Goal: Task Accomplishment & Management: Manage account settings

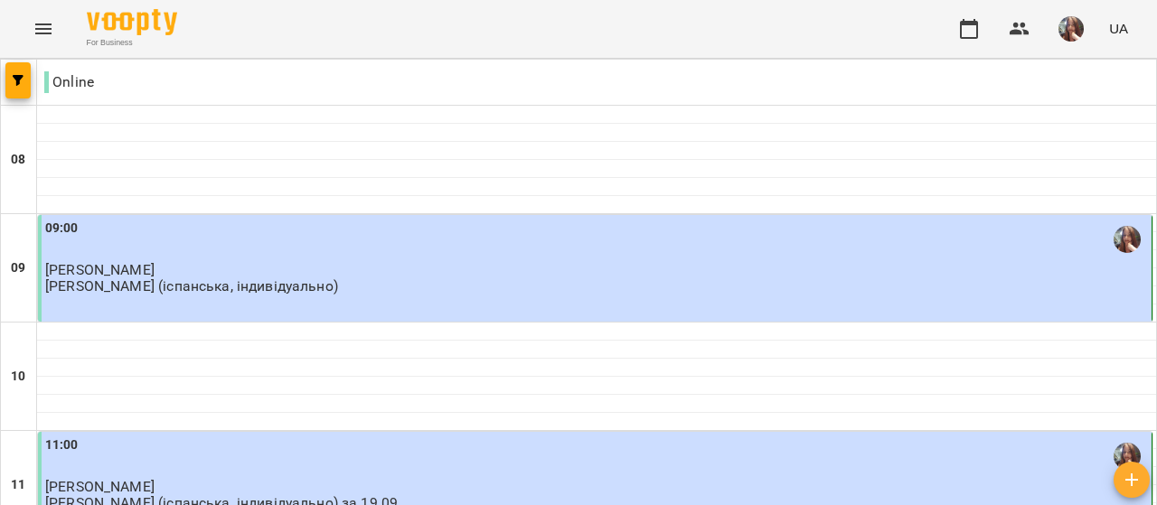
scroll to position [904, 0]
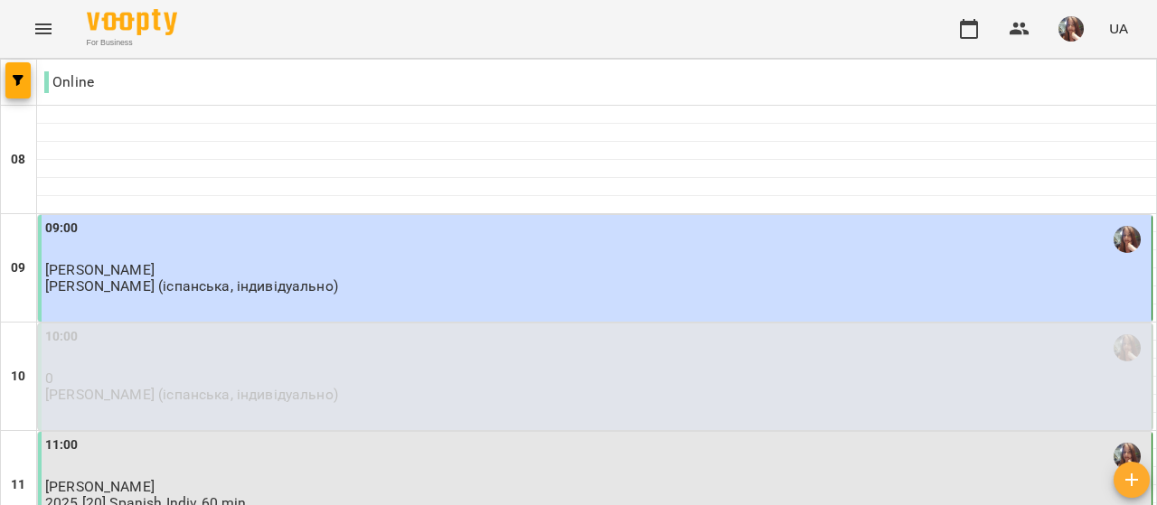
scroll to position [362, 0]
click at [244, 432] on div "11:00 [PERSON_NAME] 2025 [20] Spanish Indiv 60 min" at bounding box center [595, 485] width 1114 height 107
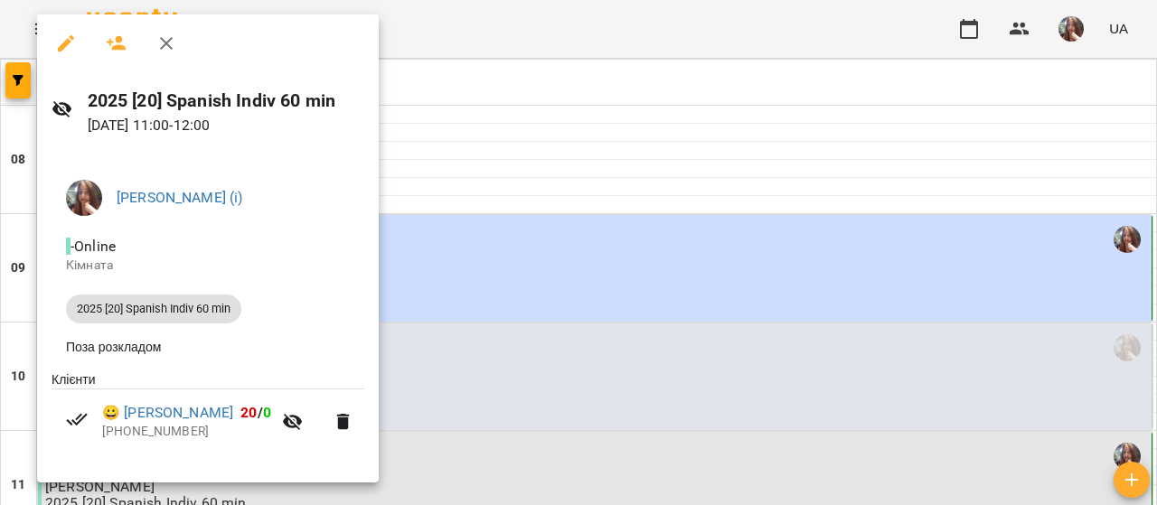
click at [470, 139] on div at bounding box center [578, 252] width 1157 height 505
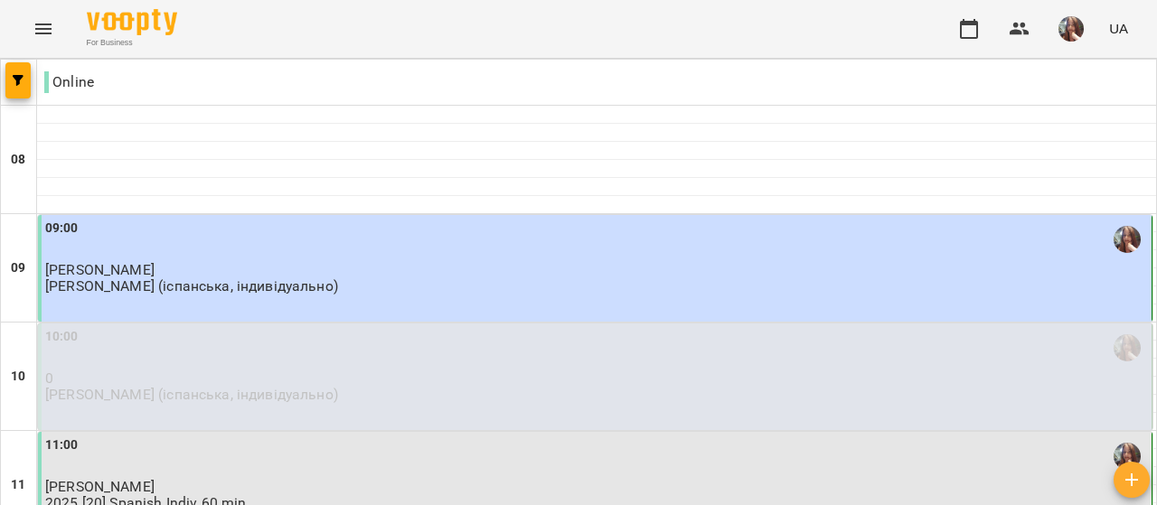
scroll to position [1347, 0]
click at [1063, 42] on button "button" at bounding box center [1071, 28] width 47 height 47
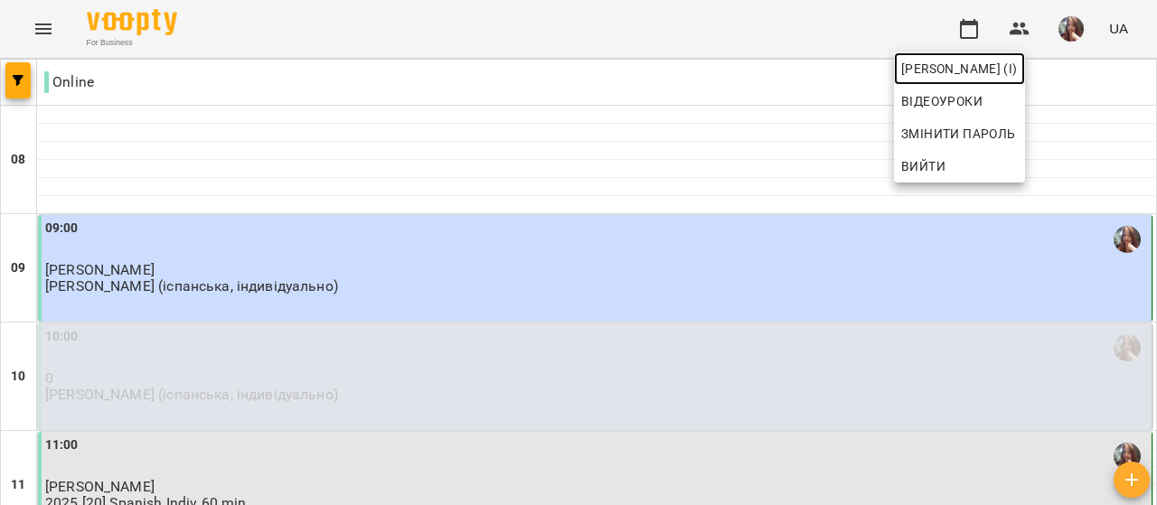
click at [1018, 66] on span "[PERSON_NAME] (і)" at bounding box center [959, 69] width 117 height 22
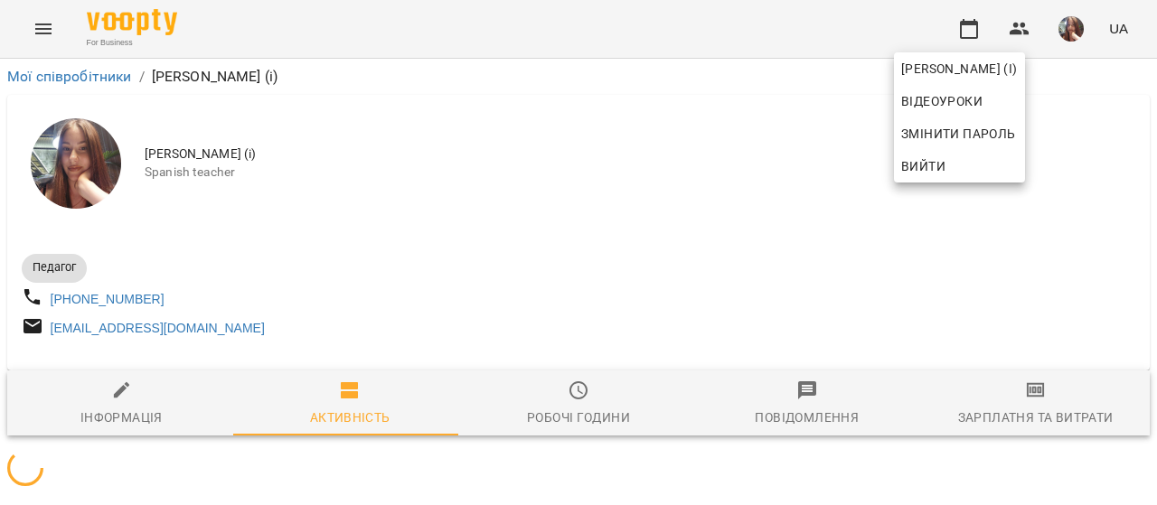
click at [658, 197] on div at bounding box center [578, 252] width 1157 height 505
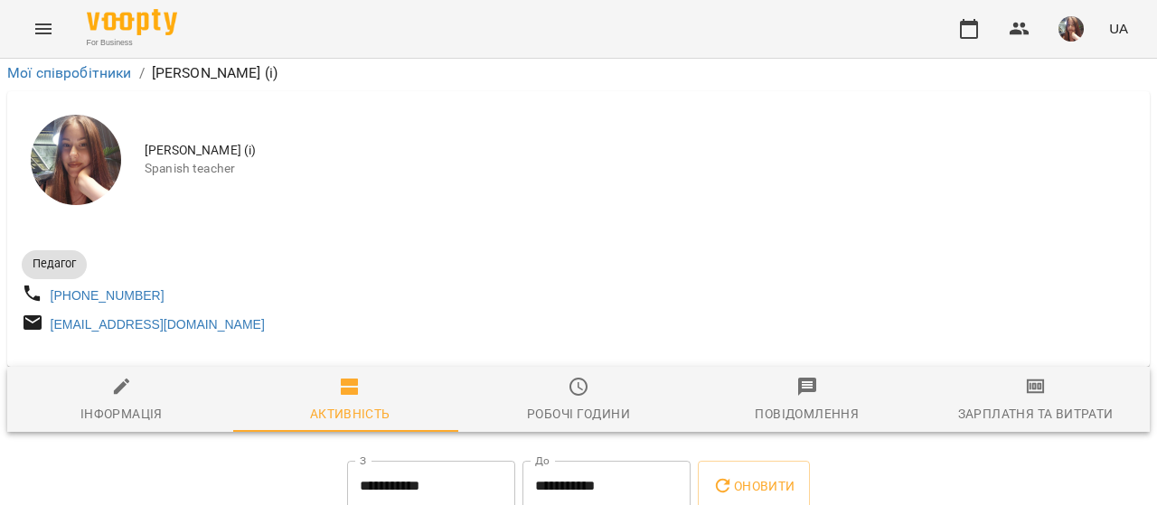
scroll to position [271, 0]
click at [971, 39] on icon "button" at bounding box center [969, 29] width 22 height 22
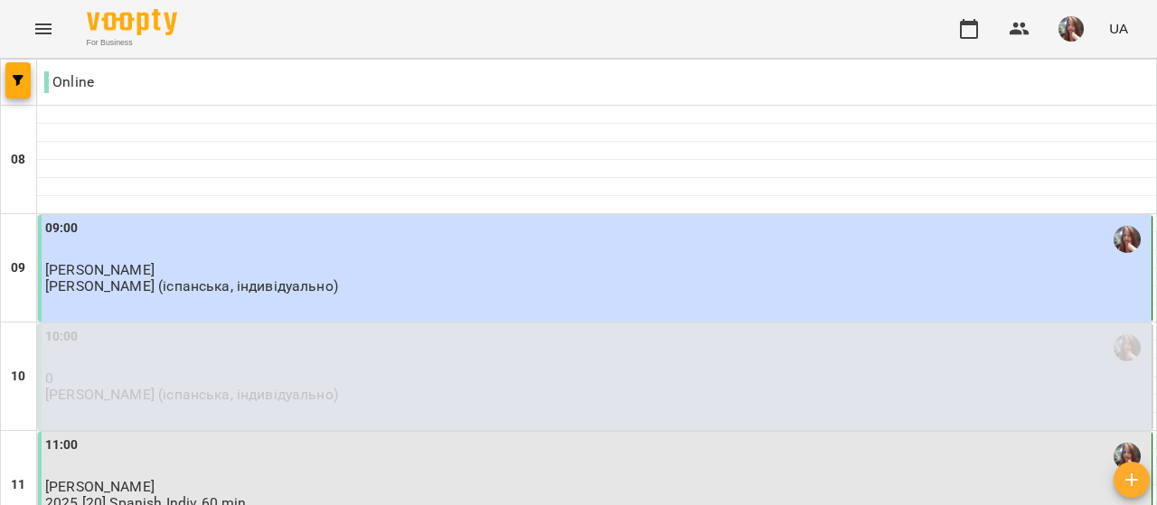
scroll to position [1273, 0]
